Goal: Information Seeking & Learning: Understand process/instructions

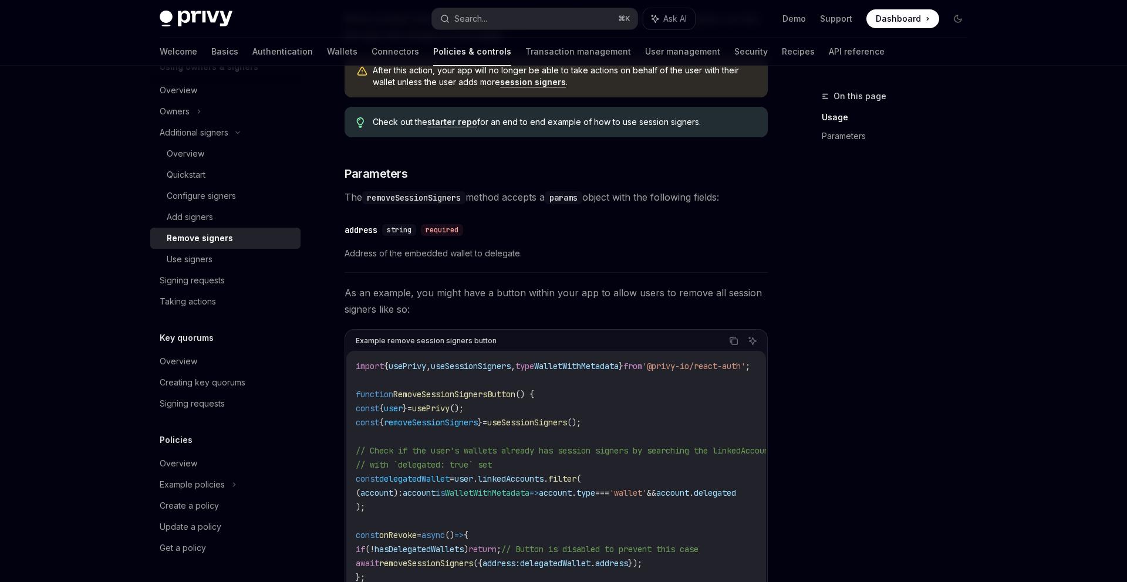
scroll to position [492, 0]
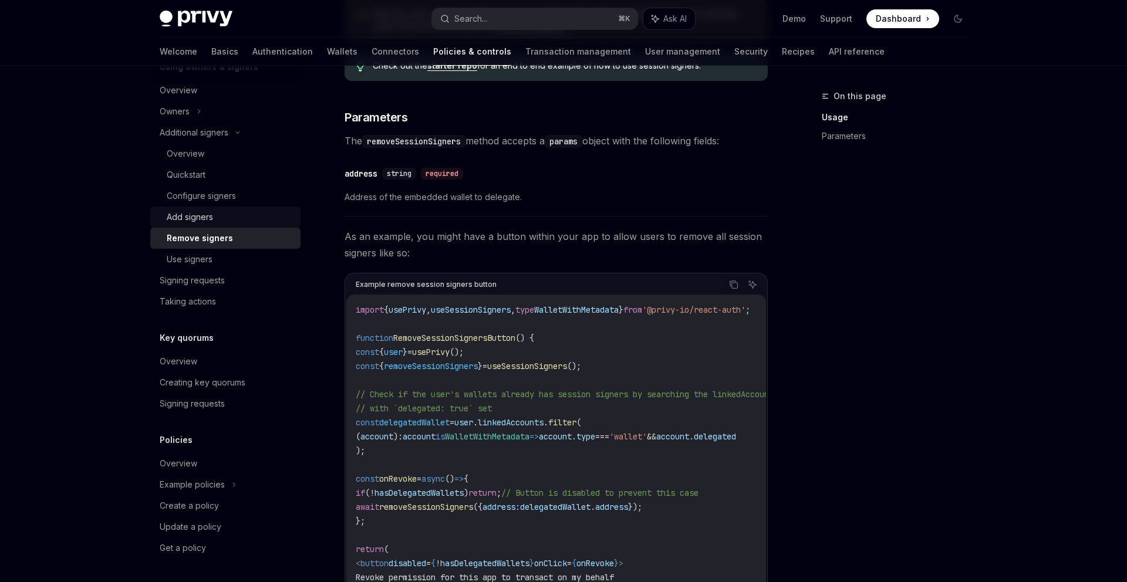
click at [263, 214] on div "Add signers" at bounding box center [230, 217] width 127 height 14
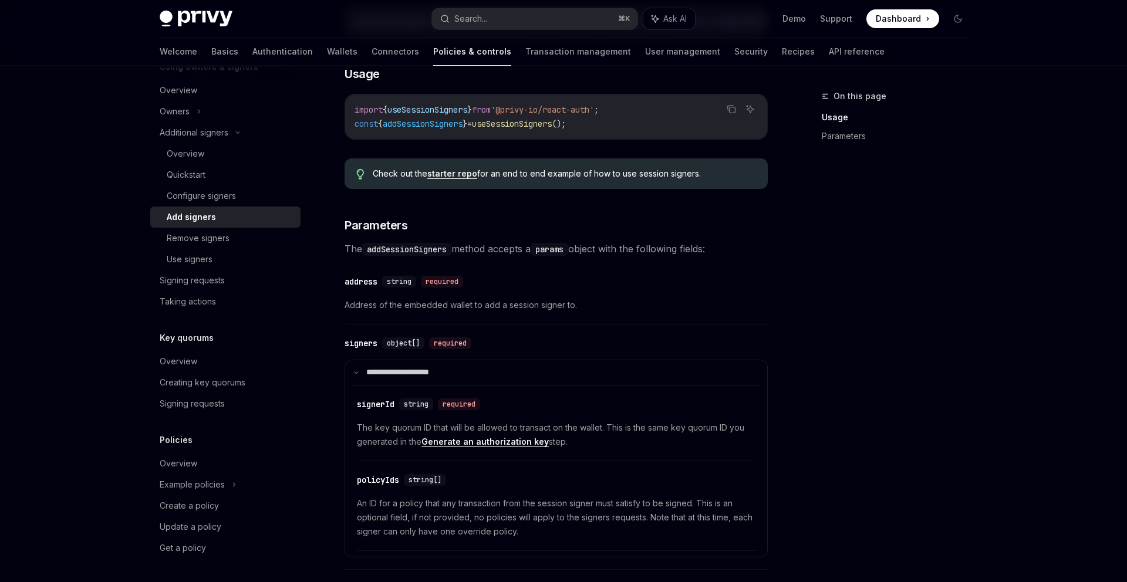
scroll to position [299, 0]
click at [227, 238] on div "Remove signers" at bounding box center [198, 238] width 63 height 14
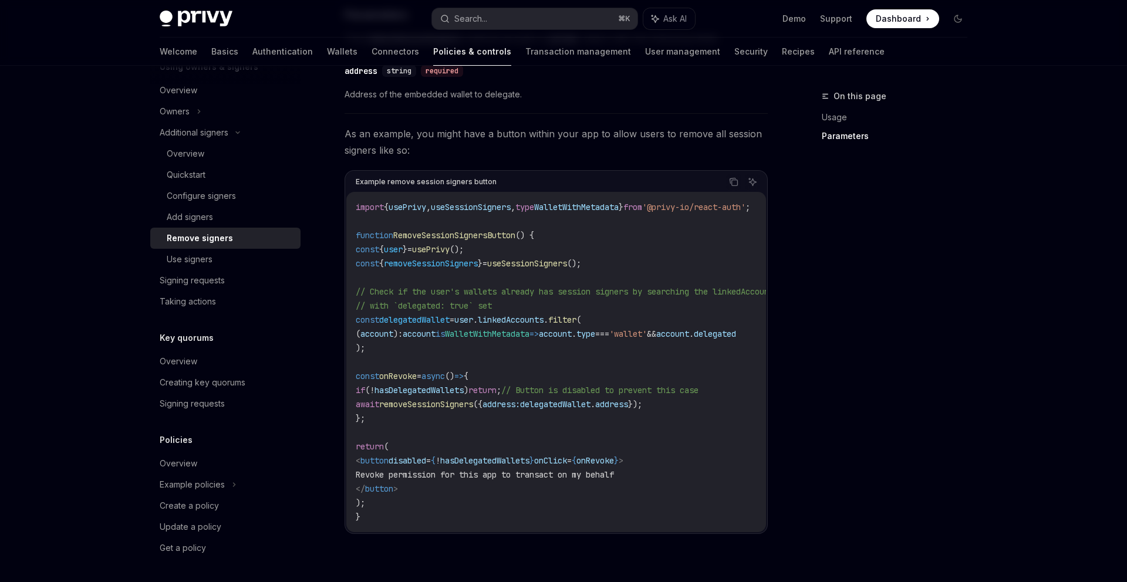
scroll to position [607, 0]
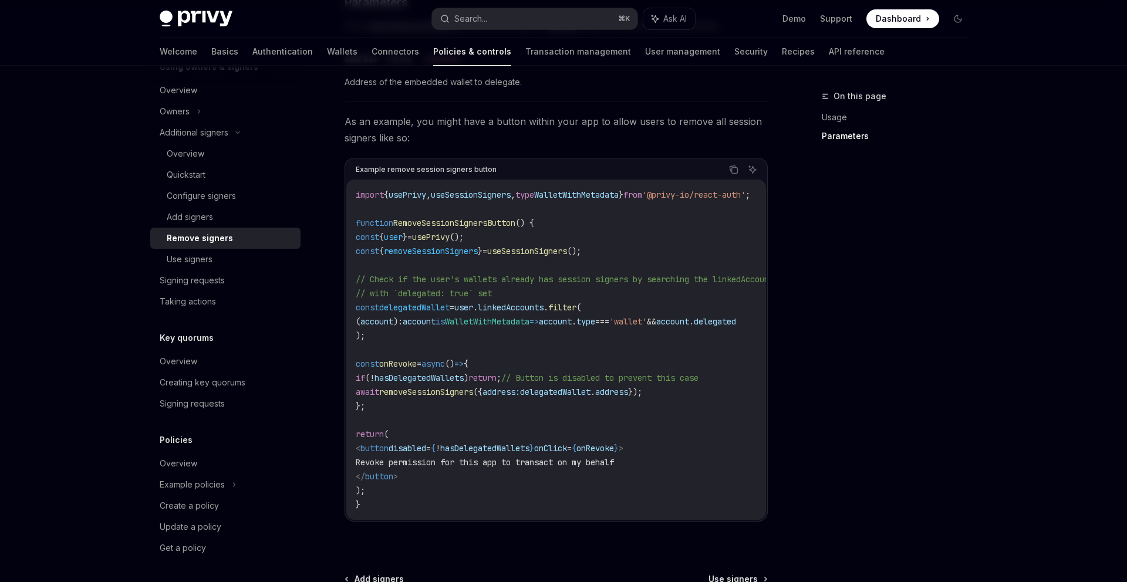
click at [473, 394] on span "removeSessionSigners" at bounding box center [426, 392] width 94 height 11
click at [415, 443] on span "disabled" at bounding box center [408, 448] width 38 height 11
click at [386, 412] on code "import { usePrivy , useSessionSigners , type WalletWithMetadata } from '@privy-…" at bounding box center [623, 350] width 535 height 324
drag, startPoint x: 386, startPoint y: 406, endPoint x: 360, endPoint y: 366, distance: 48.0
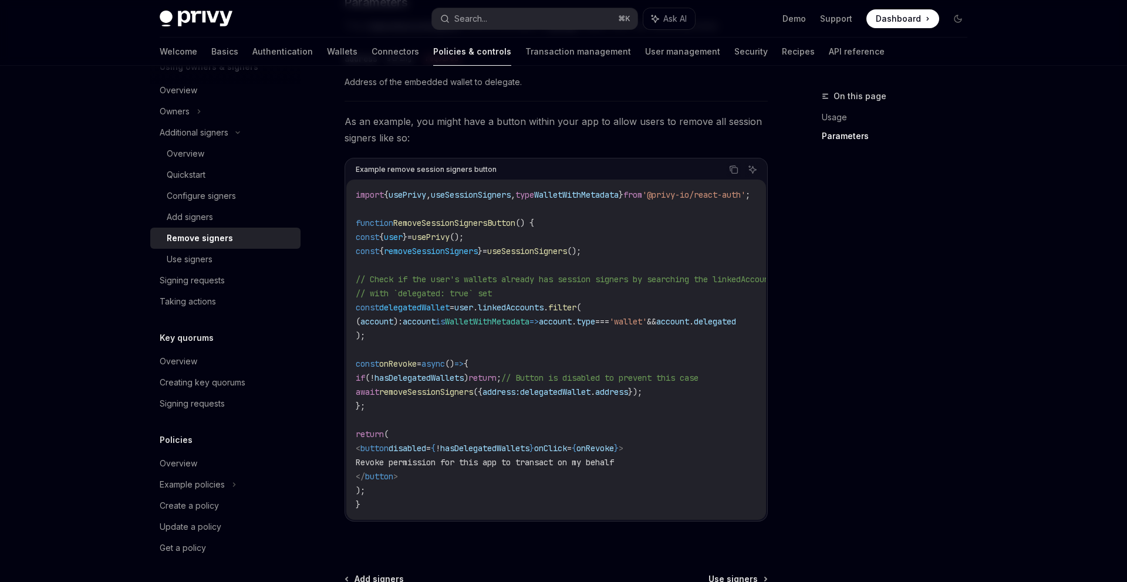
click at [360, 366] on code "import { usePrivy , useSessionSigners , type WalletWithMetadata } from '@privy-…" at bounding box center [623, 350] width 535 height 324
copy code "const onRevoke = async () => { if ( ! hasDelegatedWallets ) return ; // Button …"
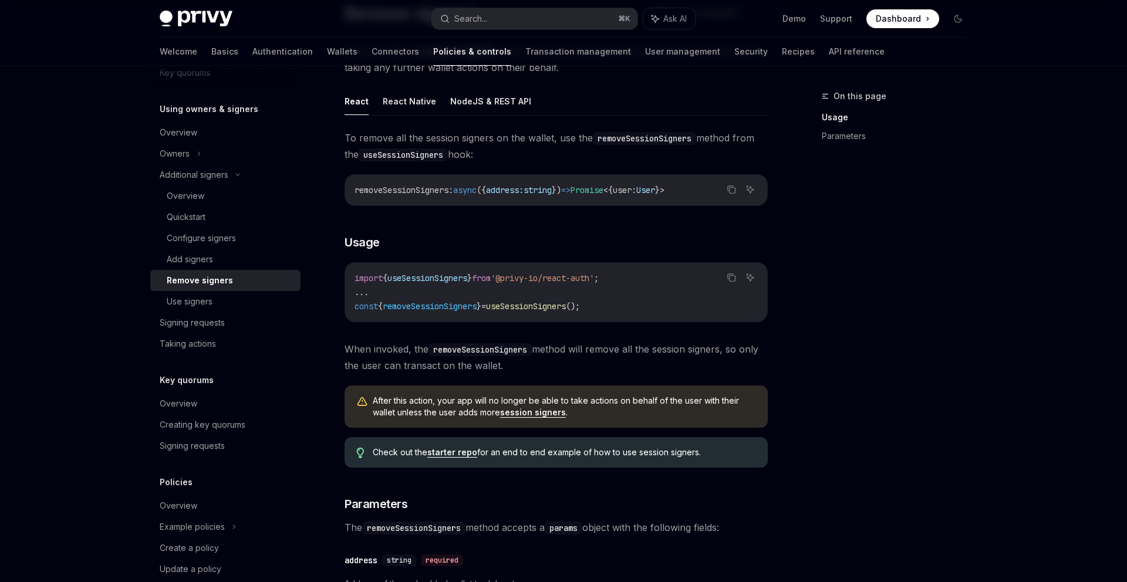
scroll to position [106, 0]
click at [479, 424] on div "After this action, your app will no longer be able to take actions on behalf of…" at bounding box center [556, 406] width 423 height 42
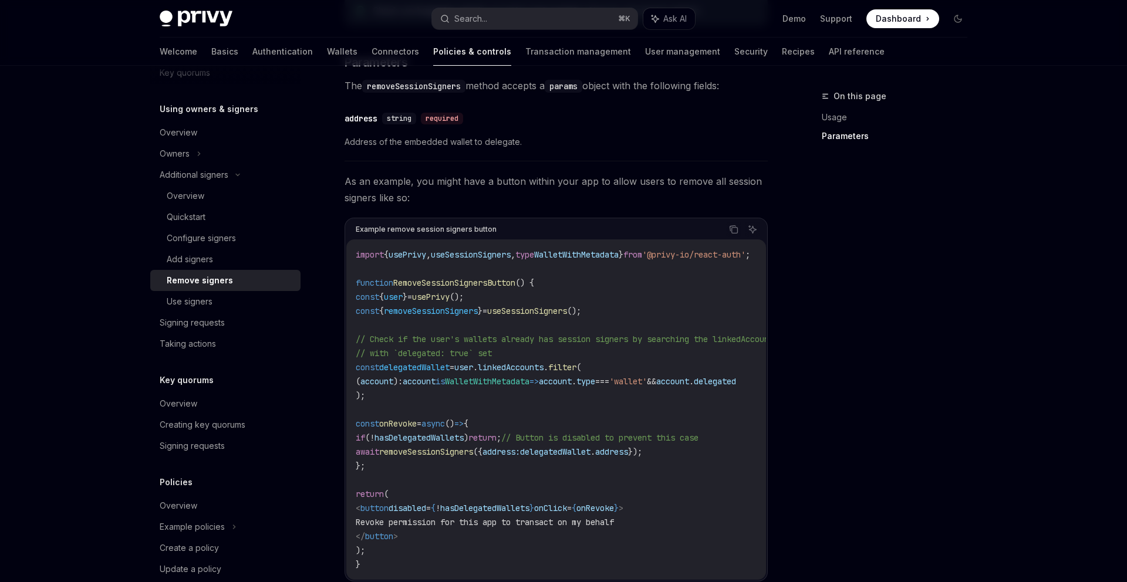
scroll to position [548, 0]
type textarea "*"
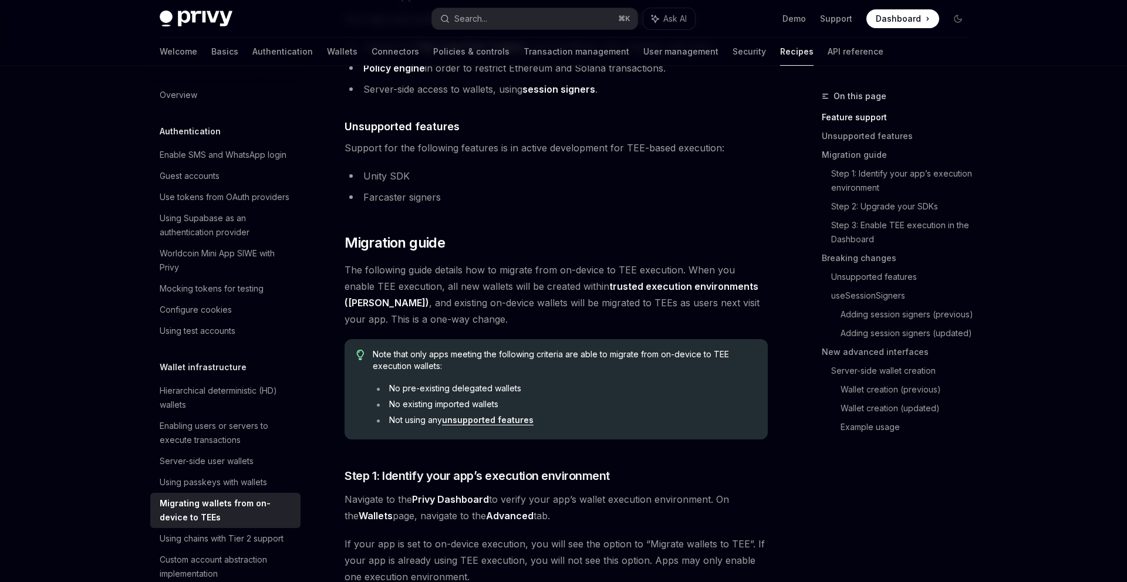
scroll to position [414, 0]
type textarea "*"
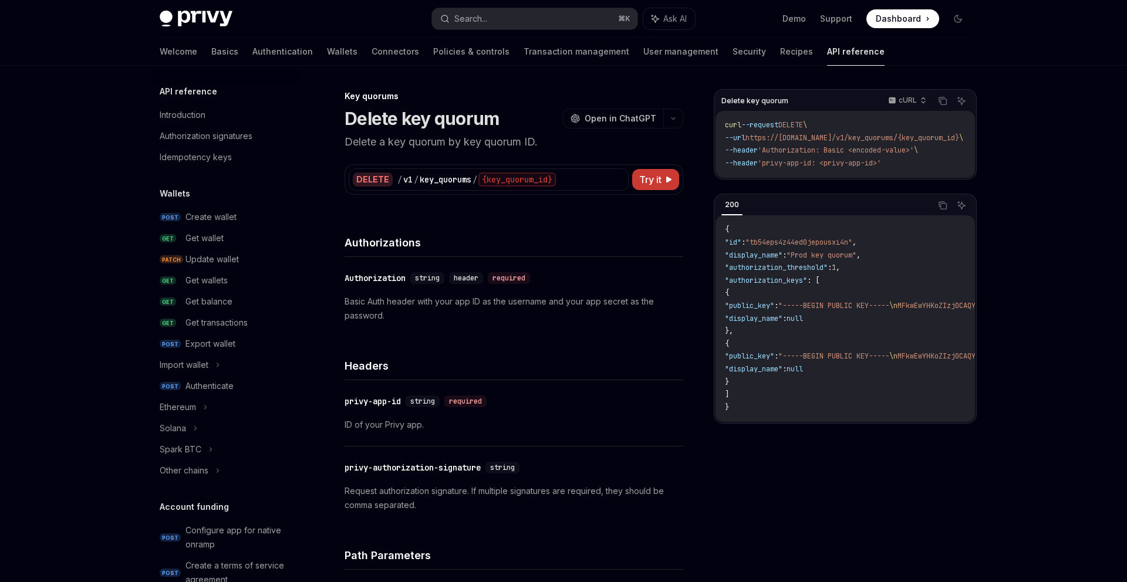
scroll to position [630, 0]
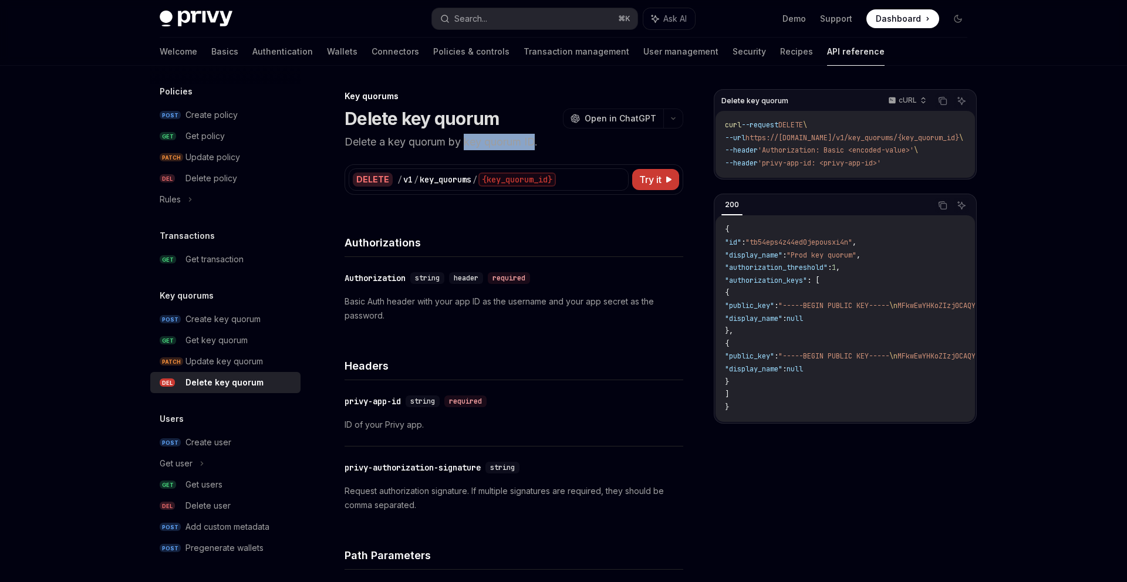
drag, startPoint x: 537, startPoint y: 144, endPoint x: 467, endPoint y: 144, distance: 70.4
click at [467, 144] on p "Delete a key quorum by key quorum ID." at bounding box center [514, 142] width 339 height 16
copy p "key quorum ID"
type textarea "*"
